Goal: Task Accomplishment & Management: Manage account settings

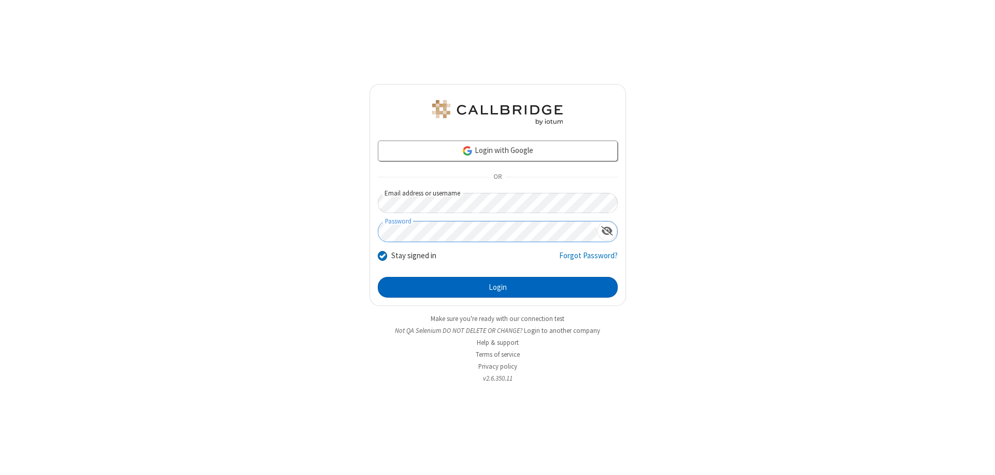
click at [498, 287] on button "Login" at bounding box center [498, 287] width 240 height 21
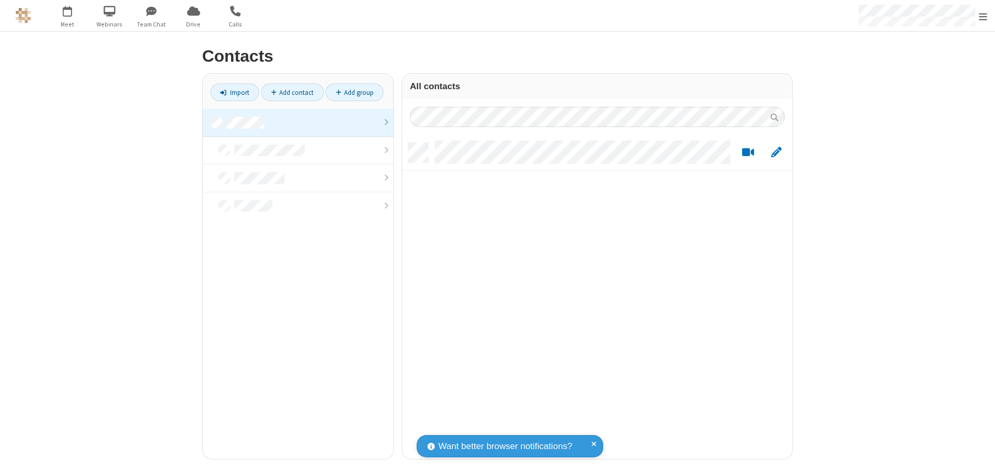
scroll to position [316, 383]
click at [298, 122] on link at bounding box center [298, 123] width 191 height 28
click at [292, 92] on link "Add contact" at bounding box center [292, 92] width 63 height 18
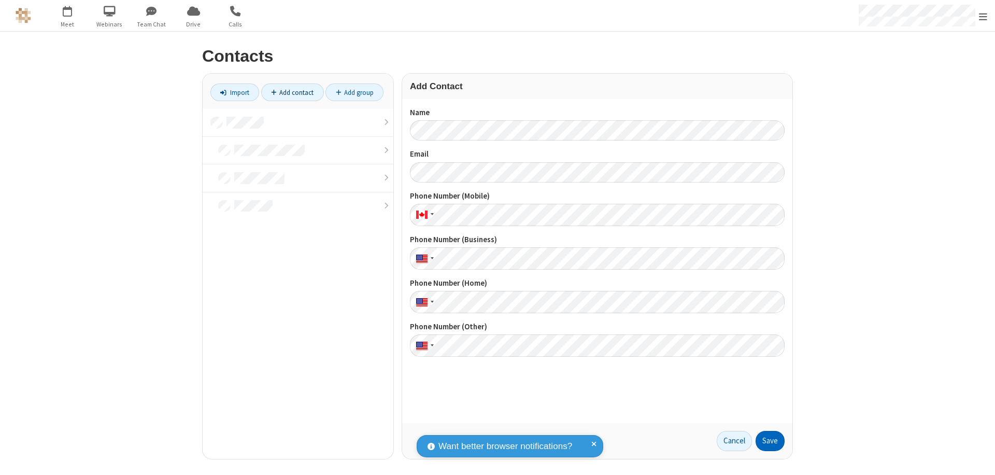
click at [770, 441] on button "Save" at bounding box center [770, 441] width 29 height 21
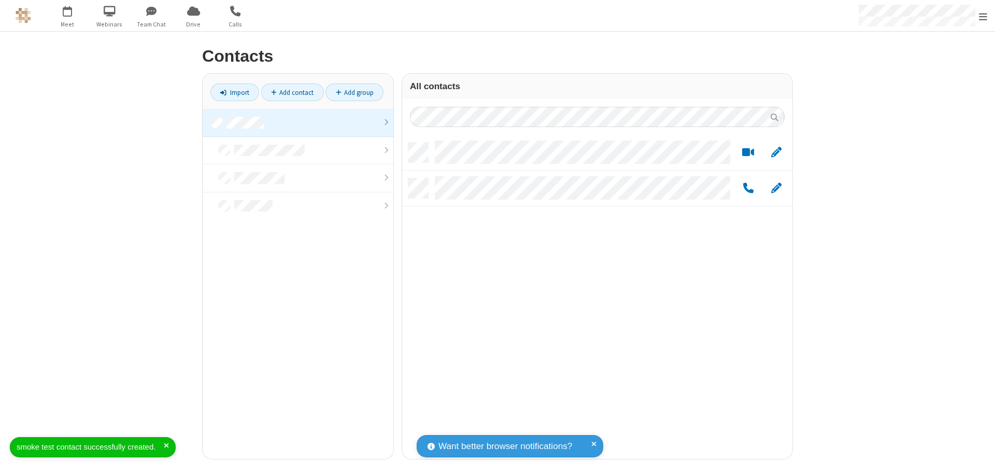
scroll to position [316, 383]
click at [292, 92] on link "Add contact" at bounding box center [292, 92] width 63 height 18
